Goal: Information Seeking & Learning: Learn about a topic

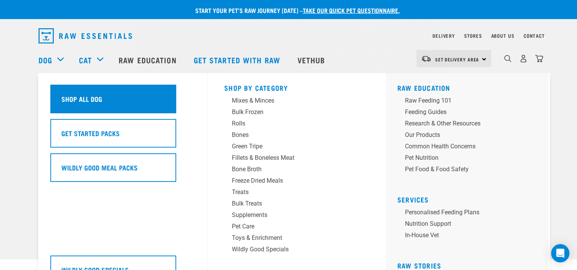
click at [70, 110] on div "Shop All Dog" at bounding box center [113, 99] width 126 height 29
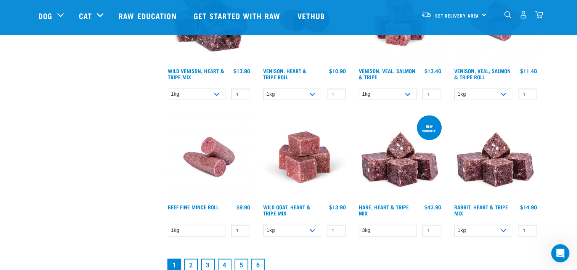
scroll to position [1068, 0]
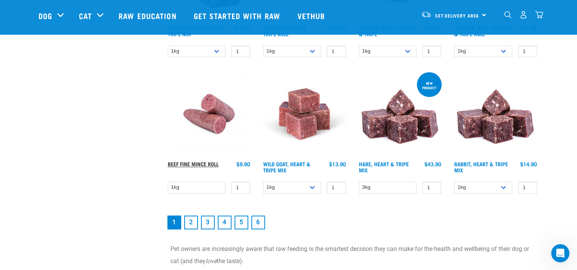
click at [210, 162] on link "Beef Fine Mince Roll" at bounding box center [193, 163] width 51 height 3
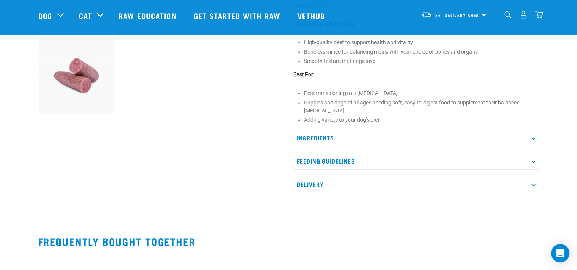
scroll to position [305, 0]
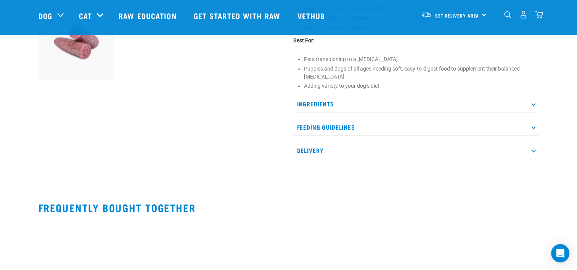
click at [534, 106] on icon at bounding box center [533, 104] width 4 height 4
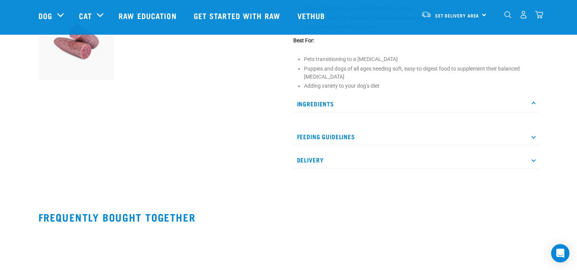
click at [531, 112] on p "Ingredients" at bounding box center [416, 103] width 246 height 17
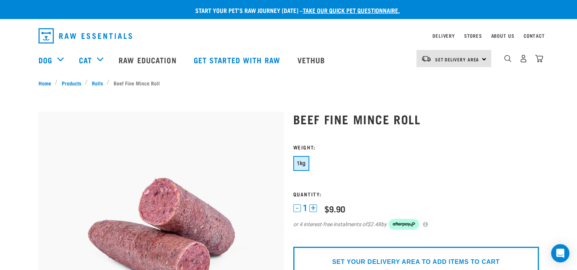
scroll to position [0, 0]
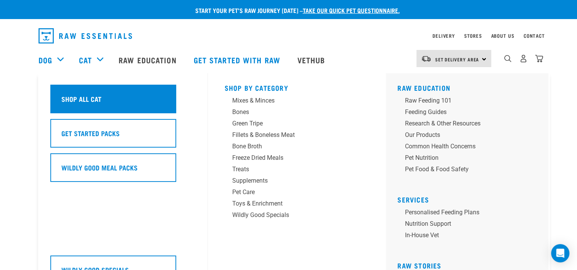
click at [100, 101] on h5 "Shop All Cat" at bounding box center [81, 99] width 40 height 10
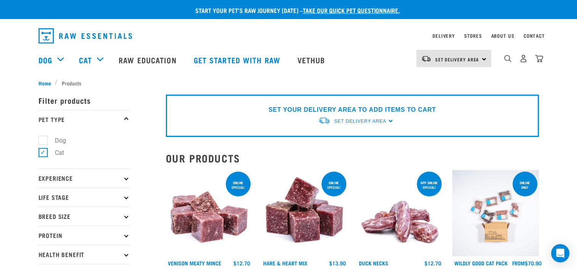
click at [127, 180] on icon at bounding box center [126, 178] width 4 height 4
click at [90, 198] on label "New Raw Feeder" at bounding box center [73, 199] width 60 height 10
click at [43, 198] on input "New Raw Feeder" at bounding box center [41, 197] width 5 height 5
checkbox input "true"
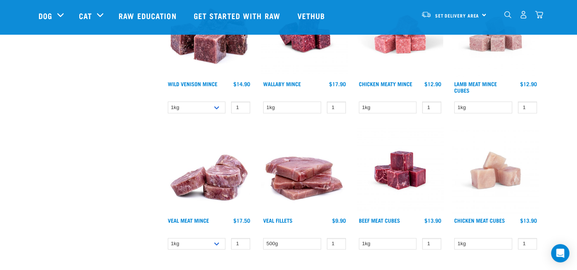
scroll to position [1030, 0]
